Goal: Transaction & Acquisition: Download file/media

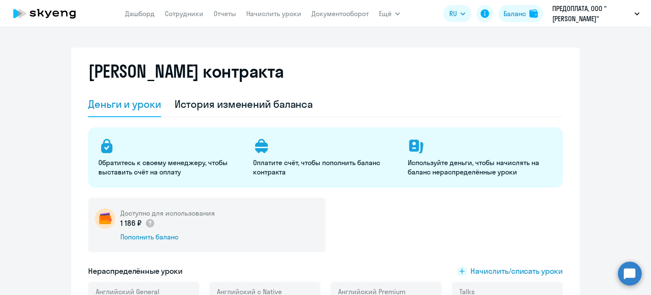
select select "english_adult_not_native_speaker"
click at [330, 6] on nav "[PERSON_NAME] Отчеты Начислить уроки Документооборот" at bounding box center [247, 13] width 244 height 17
click at [355, 18] on app-menu-item-link "Документооборот" at bounding box center [340, 13] width 57 height 11
click at [356, 16] on link "Документооборот" at bounding box center [340, 13] width 57 height 8
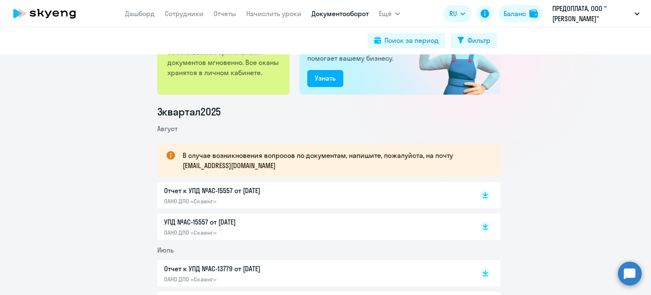
scroll to position [85, 0]
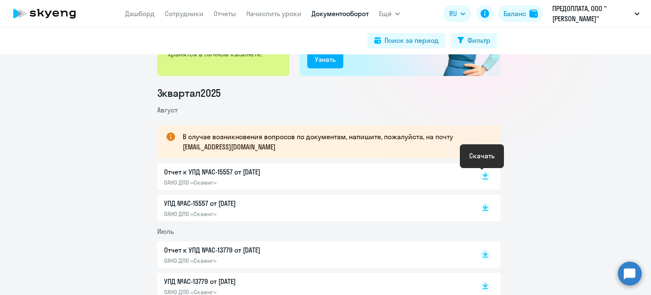
click at [481, 181] on rect at bounding box center [485, 176] width 10 height 10
click at [480, 207] on rect at bounding box center [485, 208] width 10 height 10
